Goal: Task Accomplishment & Management: Complete application form

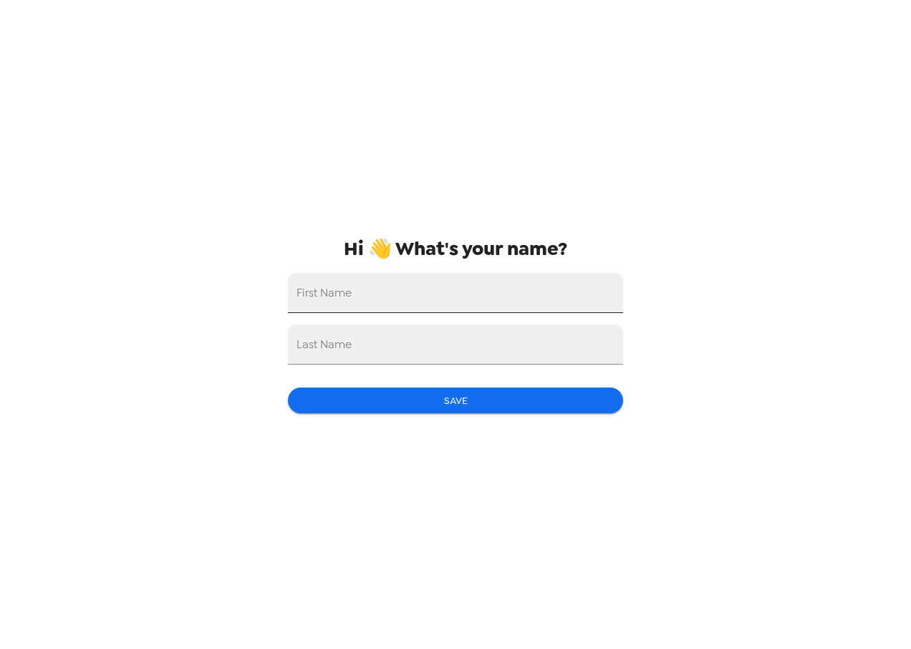
click at [457, 298] on input "First Name" at bounding box center [455, 293] width 335 height 40
type input "[PERSON_NAME]"
click at [367, 346] on input "Last Name" at bounding box center [455, 344] width 335 height 40
type input "[PERSON_NAME]"
click at [388, 399] on button "Save" at bounding box center [455, 400] width 335 height 26
